Goal: Check status

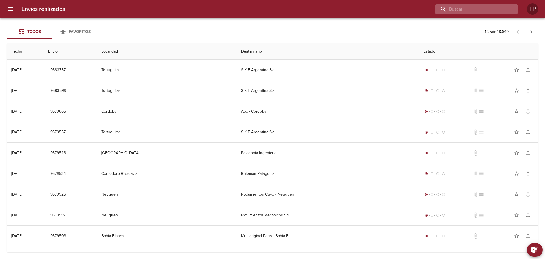
click at [473, 11] on input "buscar" at bounding box center [472, 9] width 73 height 10
paste input "0026-00085061"
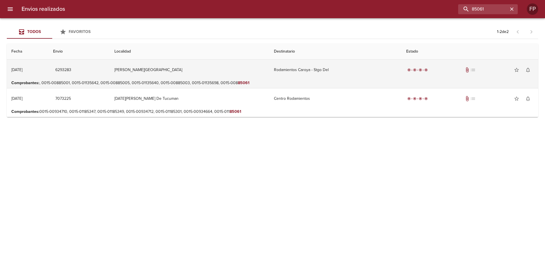
click at [200, 70] on td "[PERSON_NAME][GEOGRAPHIC_DATA]" at bounding box center [190, 70] width 160 height 20
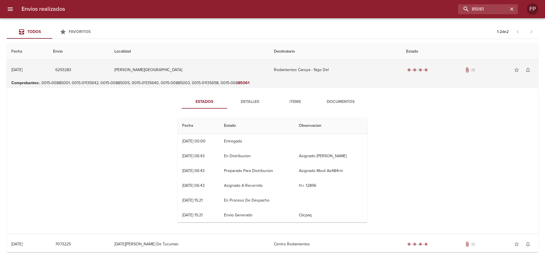
click at [200, 70] on td "[PERSON_NAME][GEOGRAPHIC_DATA]" at bounding box center [190, 70] width 160 height 20
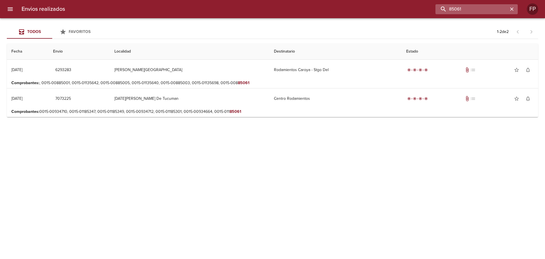
drag, startPoint x: 480, startPoint y: 10, endPoint x: 454, endPoint y: 11, distance: 26.4
click at [454, 11] on input "85061" at bounding box center [472, 9] width 73 height 10
type input "8"
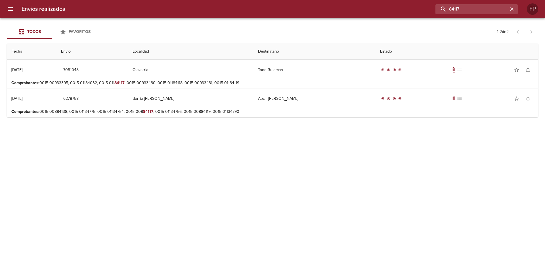
drag, startPoint x: 450, startPoint y: 11, endPoint x: 432, endPoint y: 10, distance: 17.9
click at [432, 10] on div "84117" at bounding box center [294, 9] width 448 height 10
paste input "0026-00090069"
type input "90069"
